Goal: Task Accomplishment & Management: Use online tool/utility

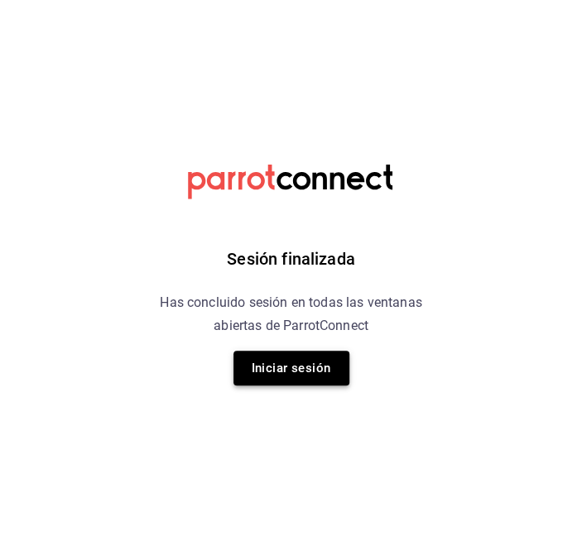
click at [310, 362] on button "Iniciar sesión" at bounding box center [291, 368] width 116 height 35
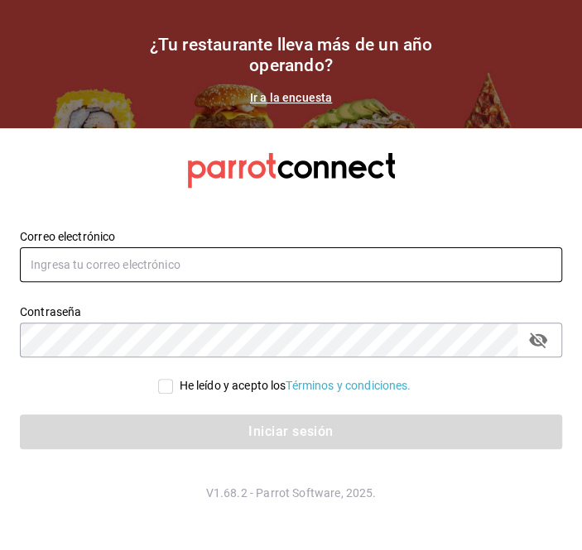
type input "[EMAIL_ADDRESS][DOMAIN_NAME]"
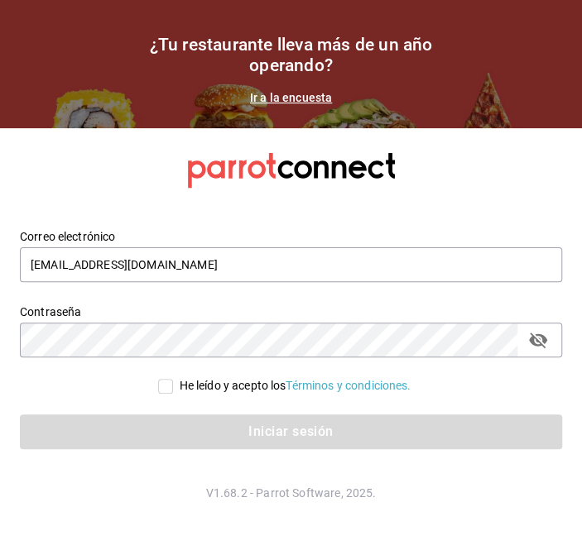
click at [153, 388] on div "He leído y acepto los Términos y condiciones." at bounding box center [291, 385] width 542 height 17
click at [165, 388] on input "He leído y acepto los Términos y condiciones." at bounding box center [165, 386] width 15 height 15
checkbox input "true"
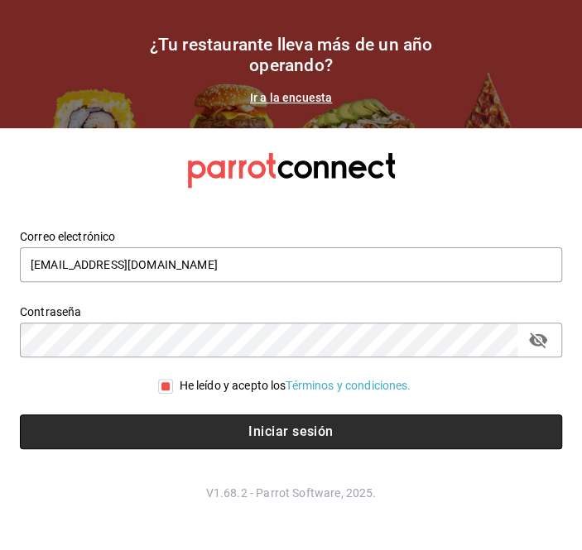
click at [198, 435] on button "Iniciar sesión" at bounding box center [291, 432] width 542 height 35
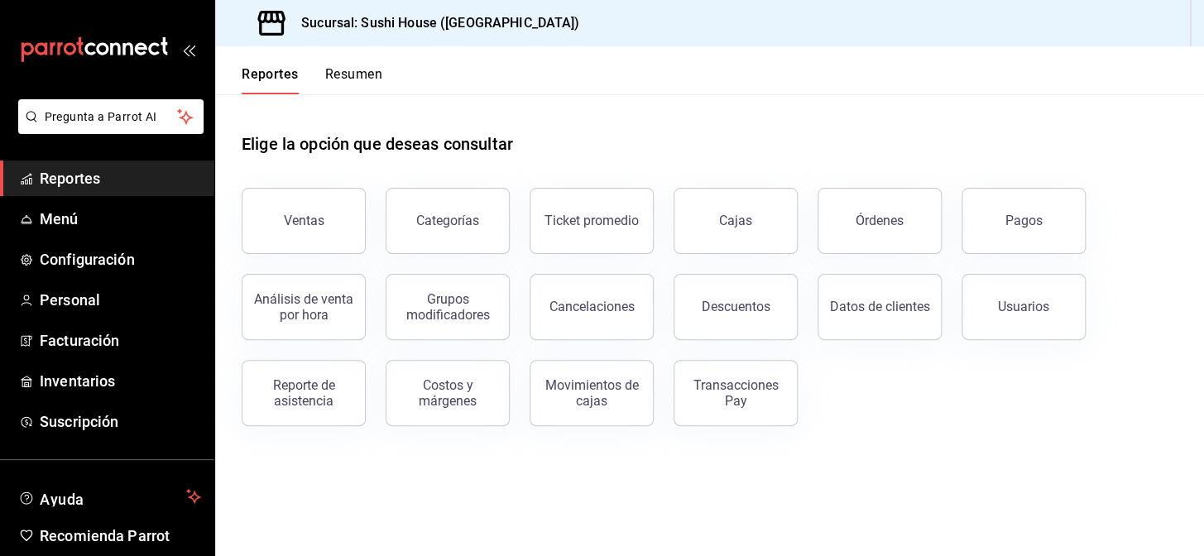
click at [366, 227] on div "Ventas Categorías Ticket promedio Cajas Órdenes Pagos Análisis de venta por hor…" at bounding box center [700, 297] width 956 height 258
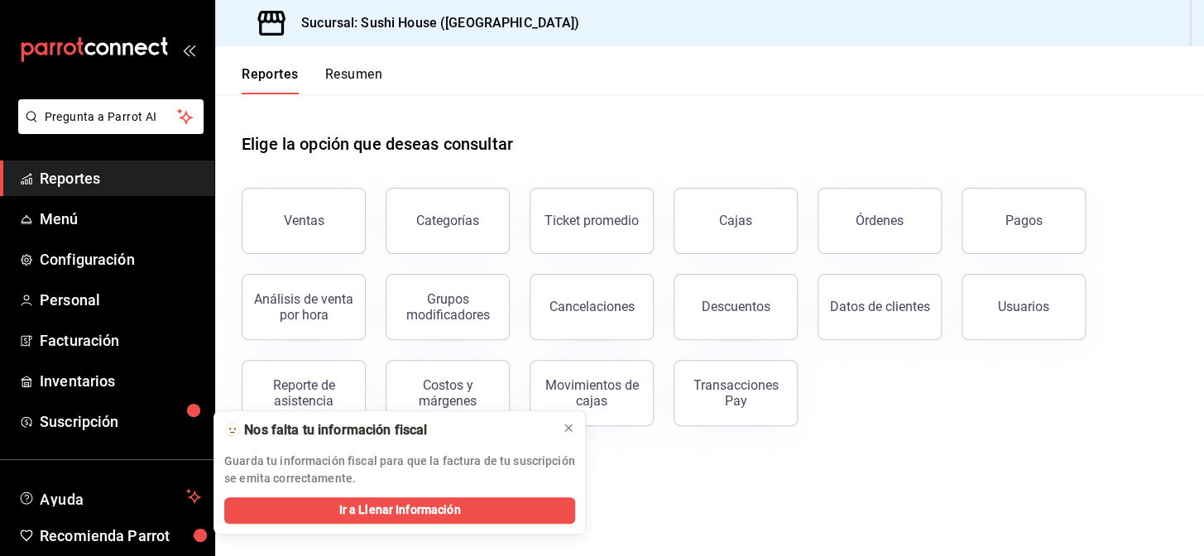
click at [334, 223] on button "Ventas" at bounding box center [304, 221] width 124 height 66
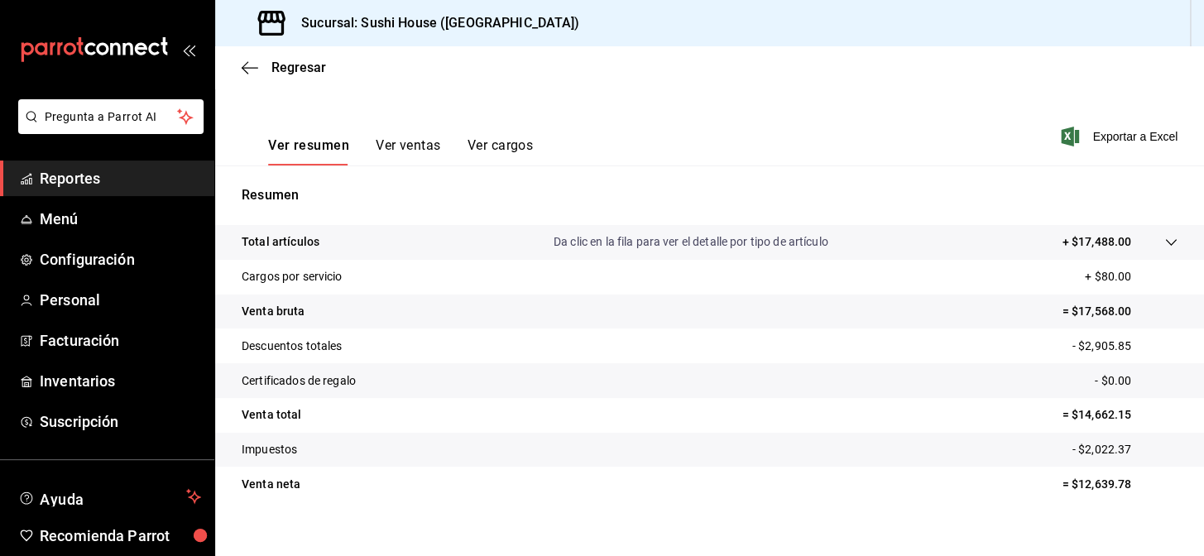
scroll to position [225, 0]
